Goal: Information Seeking & Learning: Check status

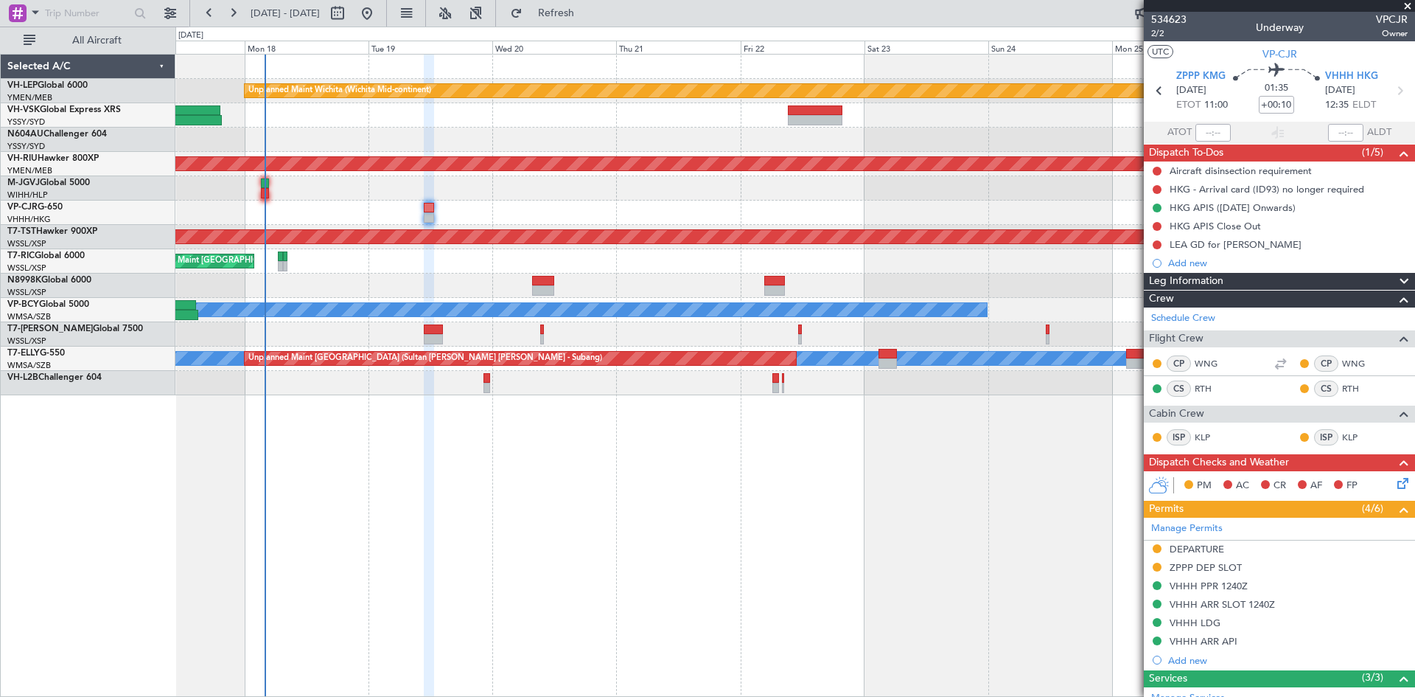
click at [684, 483] on div "Unplanned Maint Wichita (Wichita Mid-continent) Planned Maint [GEOGRAPHIC_DATA]…" at bounding box center [795, 375] width 1240 height 643
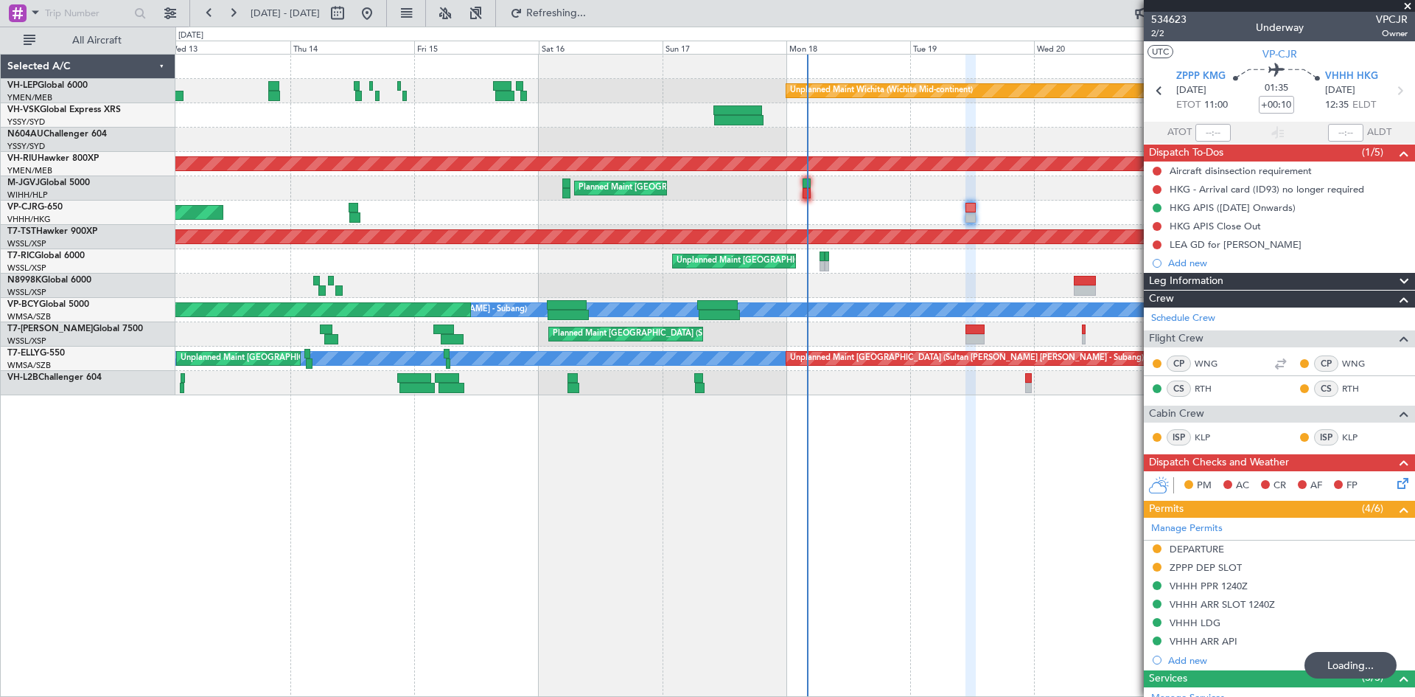
click at [982, 453] on div "Unplanned Maint Wichita (Wichita Mid-continent) Planned Maint [GEOGRAPHIC_DATA]…" at bounding box center [795, 375] width 1240 height 643
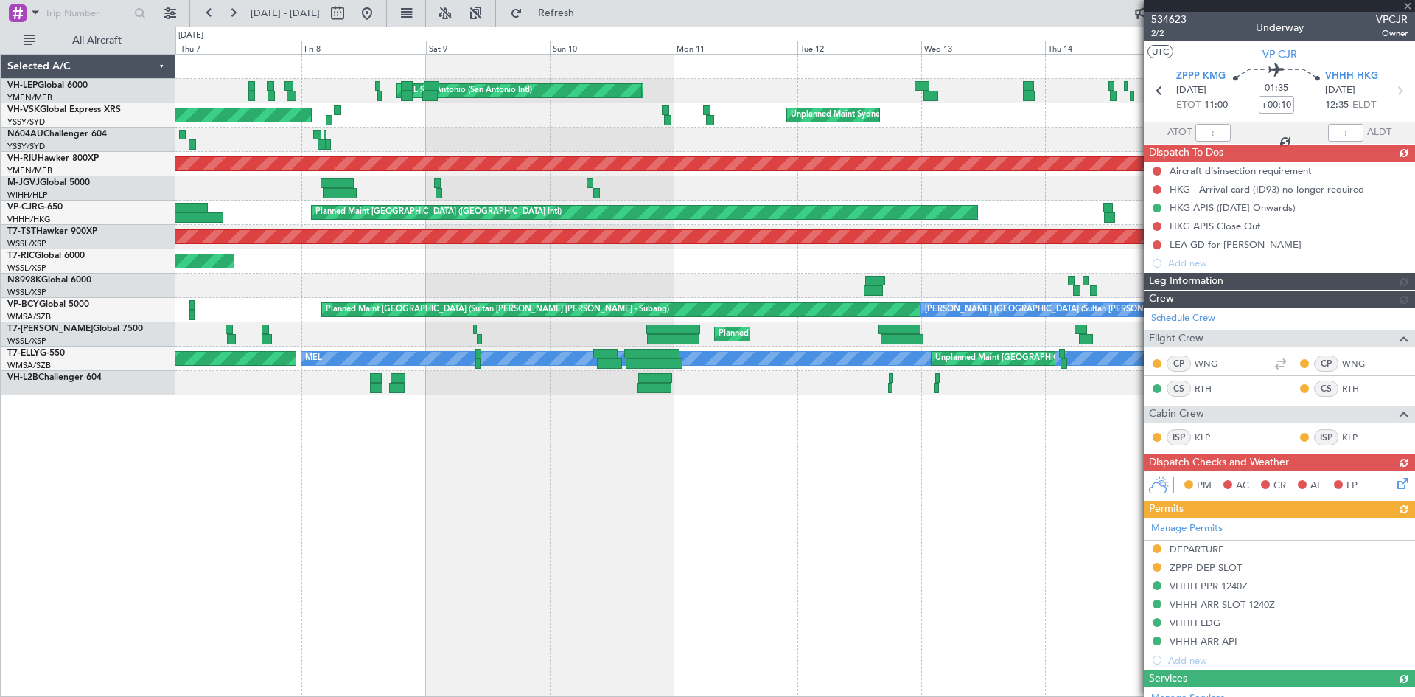
click at [1047, 472] on div "Planned Maint [GEOGRAPHIC_DATA] ([GEOGRAPHIC_DATA] International) [PERSON_NAME]…" at bounding box center [795, 375] width 1240 height 643
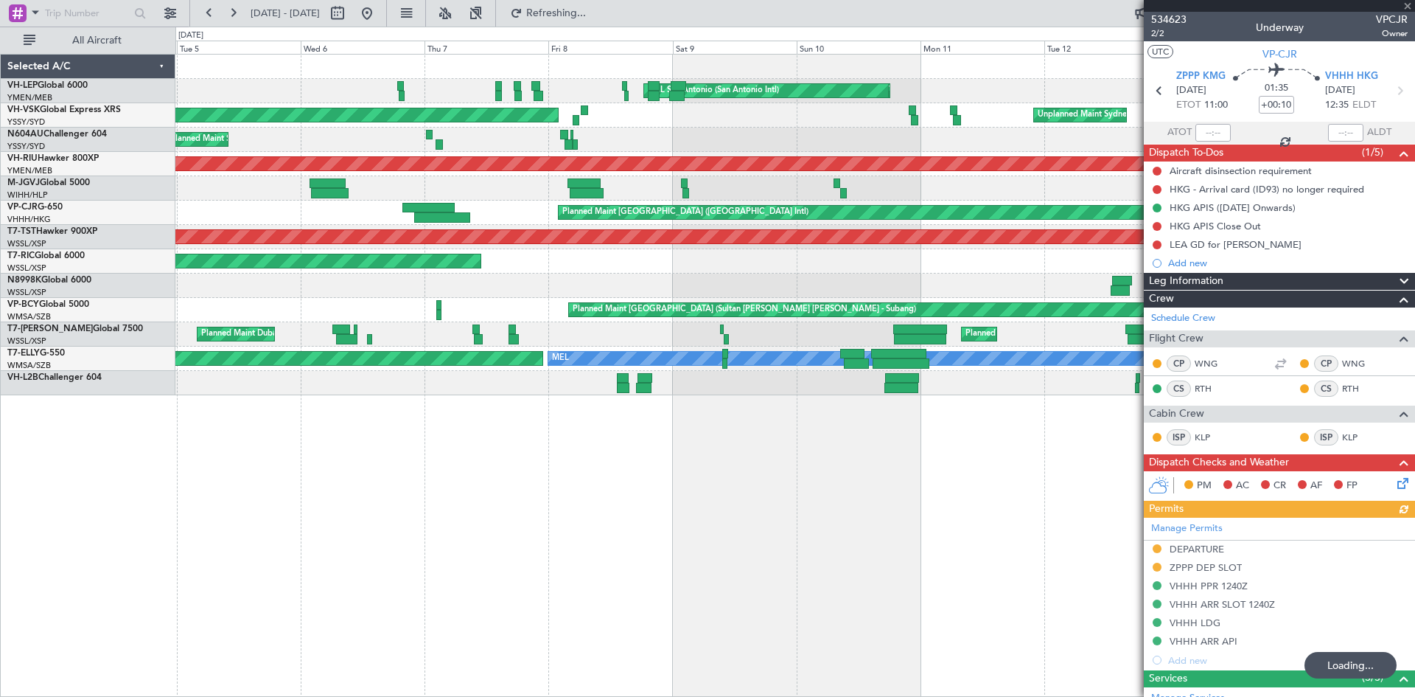
click at [593, 540] on div "Planned Maint [GEOGRAPHIC_DATA] ([GEOGRAPHIC_DATA] International) [PERSON_NAME]…" at bounding box center [795, 375] width 1240 height 643
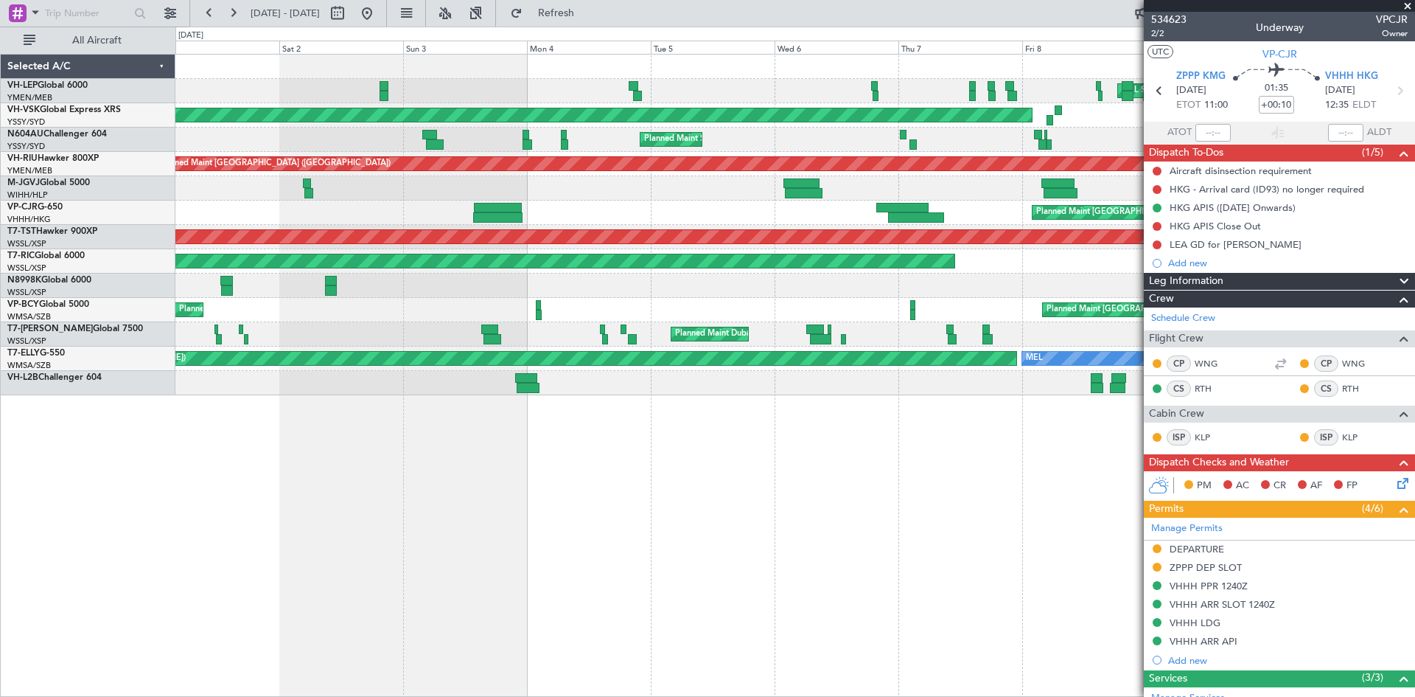
click at [1120, 487] on div "Planned Maint [GEOGRAPHIC_DATA] ([GEOGRAPHIC_DATA] International) [PERSON_NAME]…" at bounding box center [795, 375] width 1240 height 643
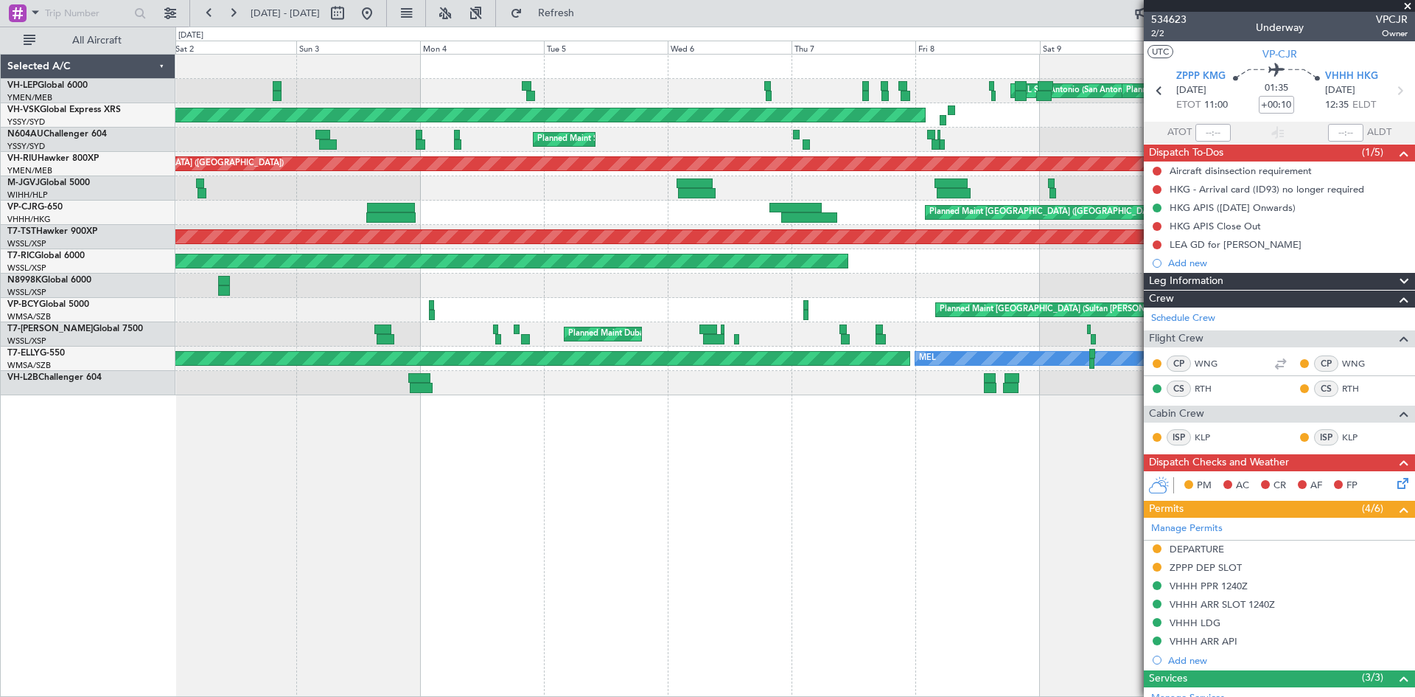
click at [512, 510] on div "[PERSON_NAME] San Antonio (San Antonio Intl) Planned Maint [GEOGRAPHIC_DATA] ([…" at bounding box center [795, 375] width 1240 height 643
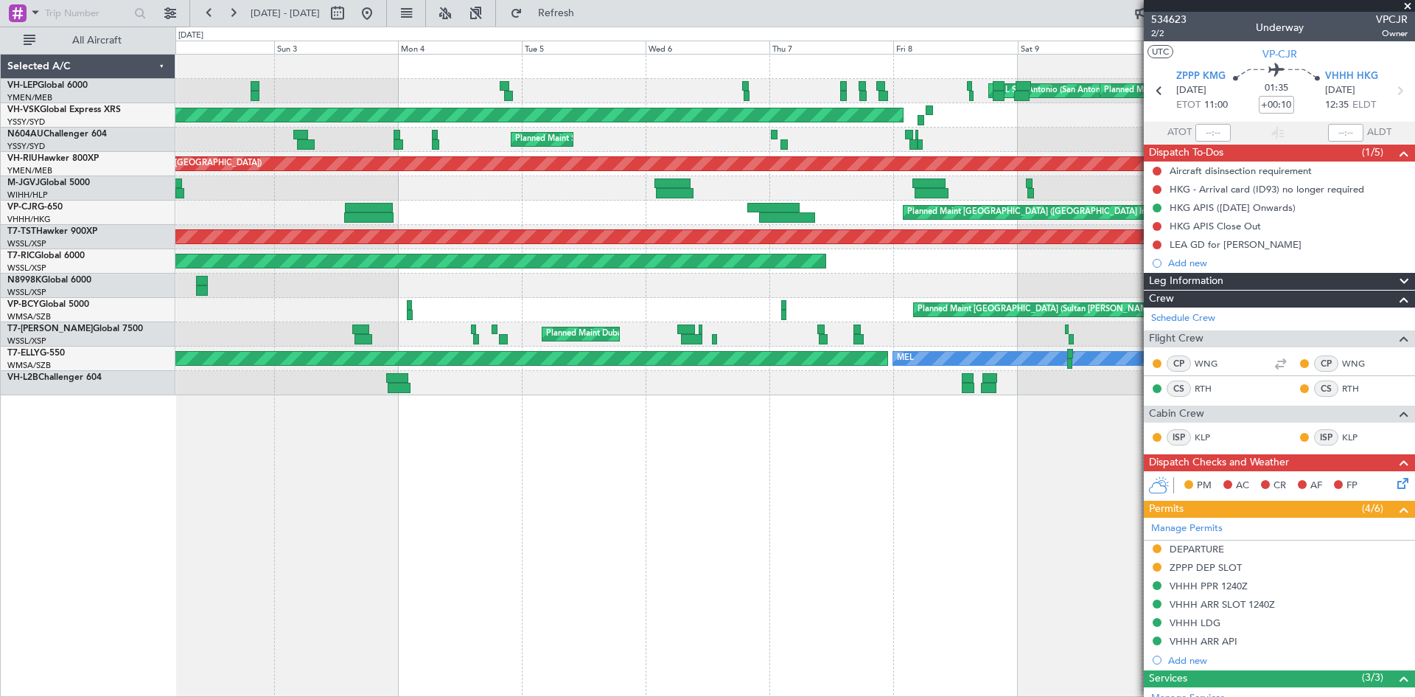
click at [49, 372] on div "VH-L2B Challenger 604" at bounding box center [90, 377] width 167 height 13
click at [49, 379] on link "VH-L2B Challenger 604" at bounding box center [54, 377] width 94 height 9
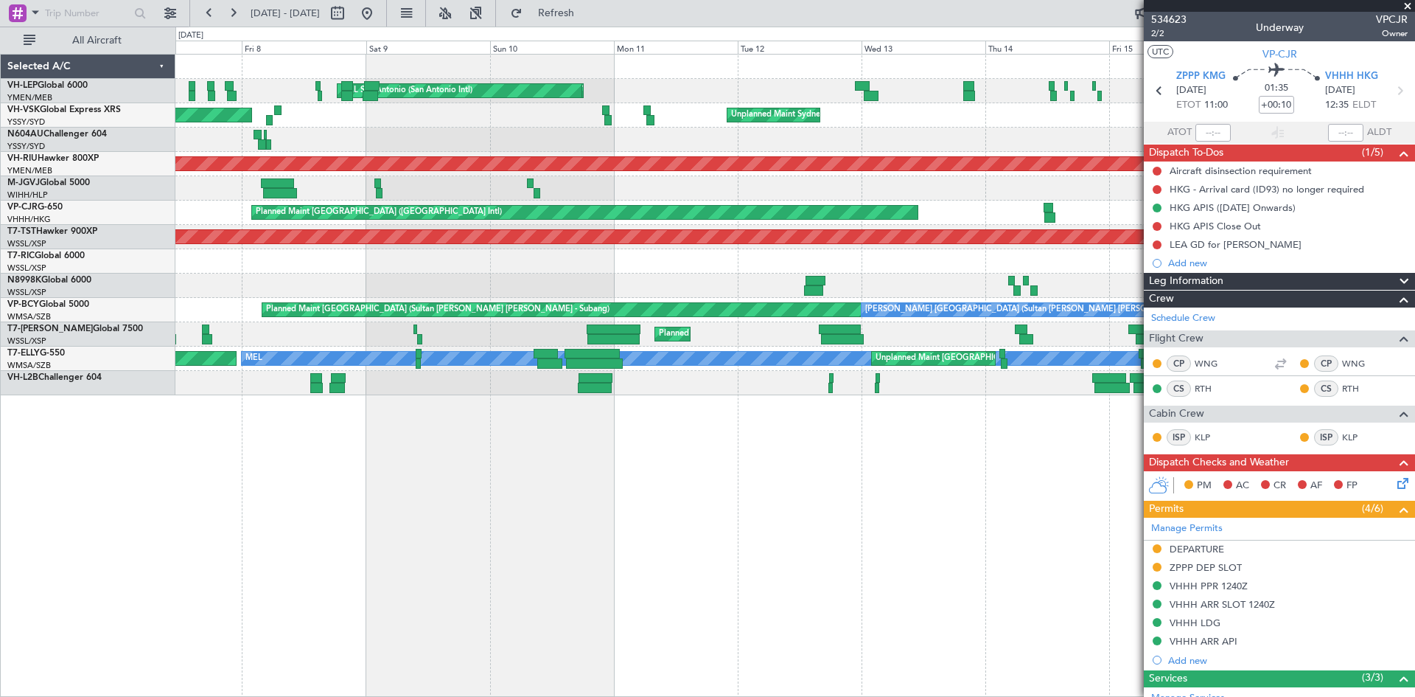
click at [314, 441] on div "Planned Maint [GEOGRAPHIC_DATA] ([GEOGRAPHIC_DATA] International) [PERSON_NAME]…" at bounding box center [795, 375] width 1240 height 643
click at [60, 355] on link "T7-ELLY G-550" at bounding box center [35, 353] width 57 height 9
